Goal: Task Accomplishment & Management: Manage account settings

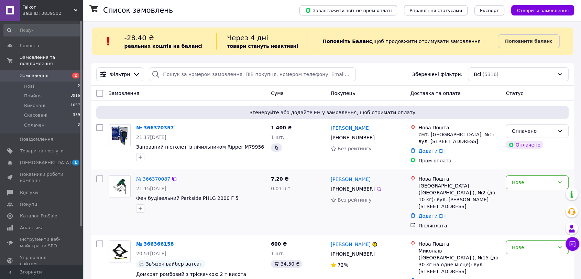
scroll to position [38, 0]
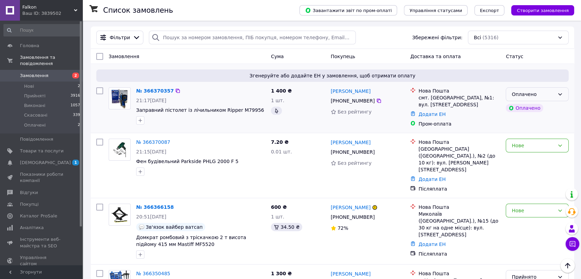
click at [539, 94] on div "Оплачено" at bounding box center [533, 94] width 43 height 8
click at [517, 110] on li "Прийнято" at bounding box center [537, 109] width 62 height 12
click at [185, 163] on span "Фен будівельний Parkside PHLG 2000 F 5" at bounding box center [187, 162] width 103 height 6
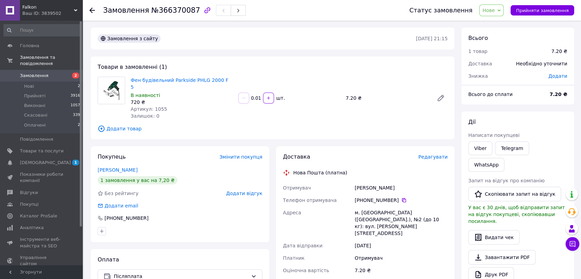
click at [444, 146] on div "Доставка Редагувати Нова Пошта (платна) Отримувач [PERSON_NAME] Телефон отримув…" at bounding box center [365, 270] width 179 height 248
click at [434, 154] on span "Редагувати" at bounding box center [433, 157] width 29 height 6
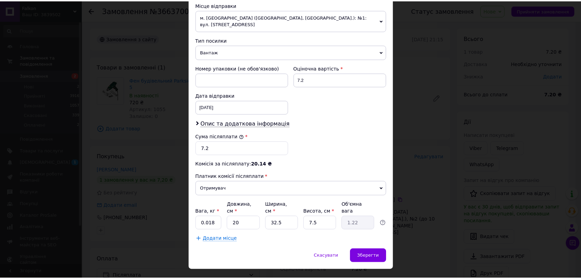
scroll to position [245, 0]
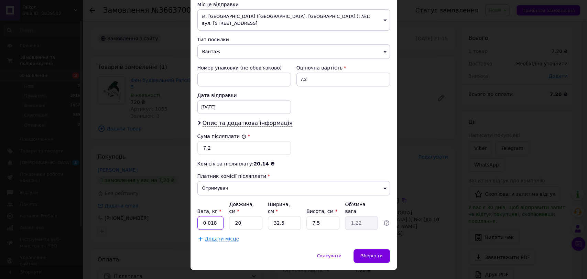
click at [216, 216] on input "0.018" at bounding box center [210, 223] width 26 height 14
type input "0"
type input "1.5"
click at [216, 143] on input "7.2" at bounding box center [244, 148] width 94 height 14
type input "7"
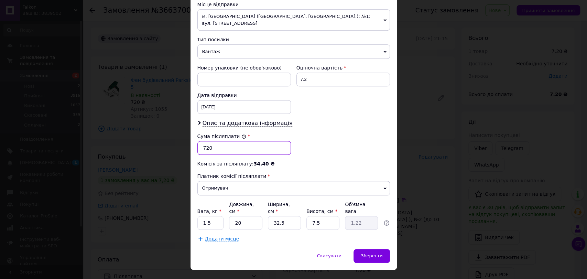
type input "720"
click at [316, 73] on input "7.2" at bounding box center [344, 80] width 94 height 14
type input "720"
click at [371, 253] on span "Зберегти" at bounding box center [372, 255] width 22 height 5
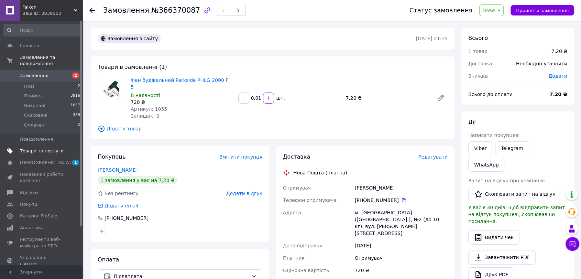
click at [21, 148] on span "Товари та послуги" at bounding box center [42, 151] width 44 height 6
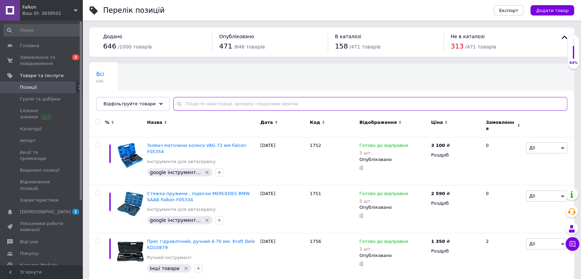
click at [193, 101] on input "text" at bounding box center [370, 104] width 394 height 14
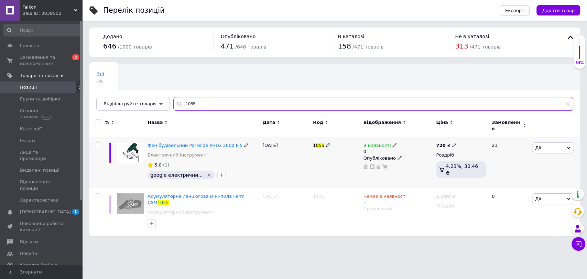
type input "1055"
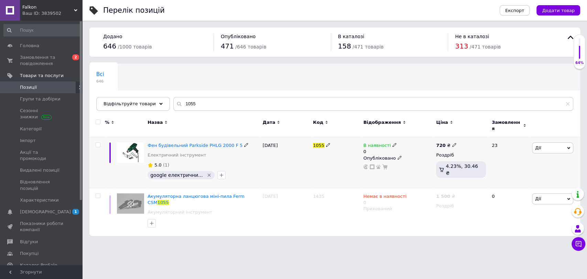
click at [393, 143] on icon at bounding box center [395, 145] width 4 height 4
drag, startPoint x: 408, startPoint y: 169, endPoint x: 412, endPoint y: 167, distance: 4.3
click at [409, 169] on li "Готово до відправки" at bounding box center [432, 173] width 65 height 10
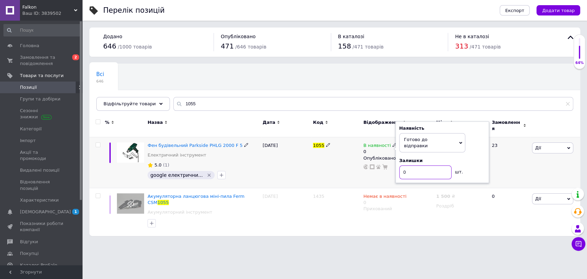
click at [413, 165] on input "0" at bounding box center [425, 172] width 52 height 14
type input "5"
click at [300, 174] on div "[DATE]" at bounding box center [286, 162] width 50 height 51
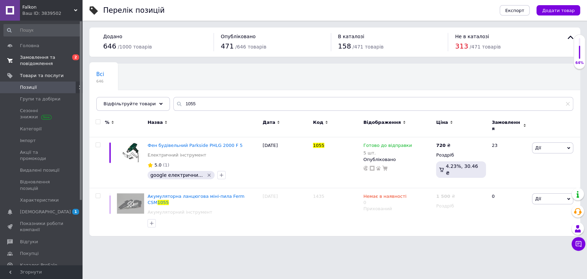
click at [29, 55] on span "Замовлення та повідомлення" at bounding box center [42, 60] width 44 height 12
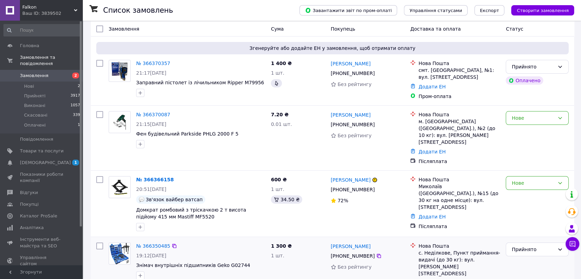
scroll to position [76, 0]
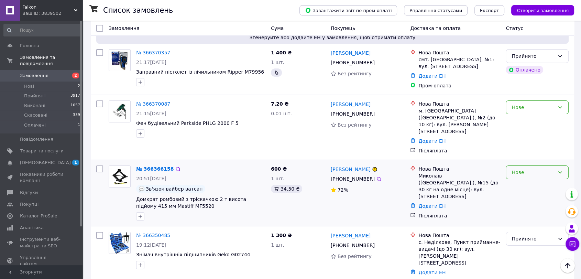
click at [524, 165] on div "Нове" at bounding box center [537, 172] width 63 height 14
click at [515, 174] on li "Прийнято" at bounding box center [537, 173] width 62 height 12
click at [526, 109] on div "Нове" at bounding box center [533, 108] width 43 height 8
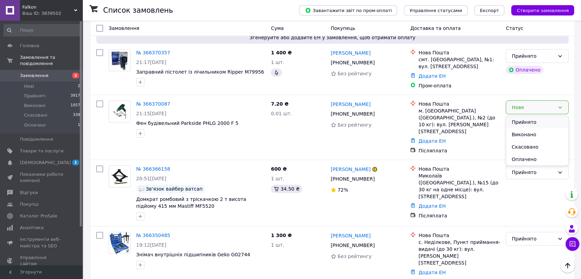
click at [518, 121] on li "Прийнято" at bounding box center [537, 122] width 62 height 12
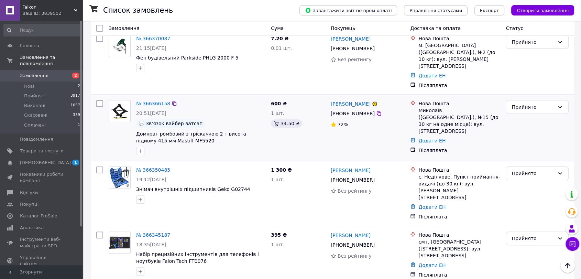
scroll to position [153, 0]
